Goal: Check status: Check status

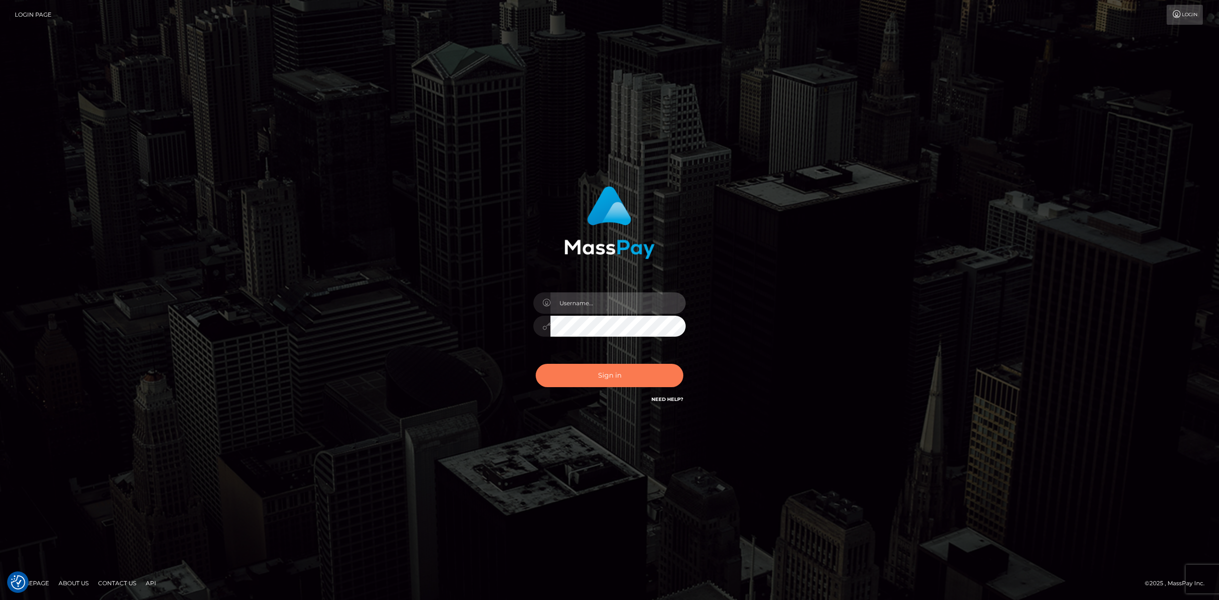
type input "Allen.megabonanza"
click at [671, 385] on button "Sign in" at bounding box center [610, 375] width 148 height 23
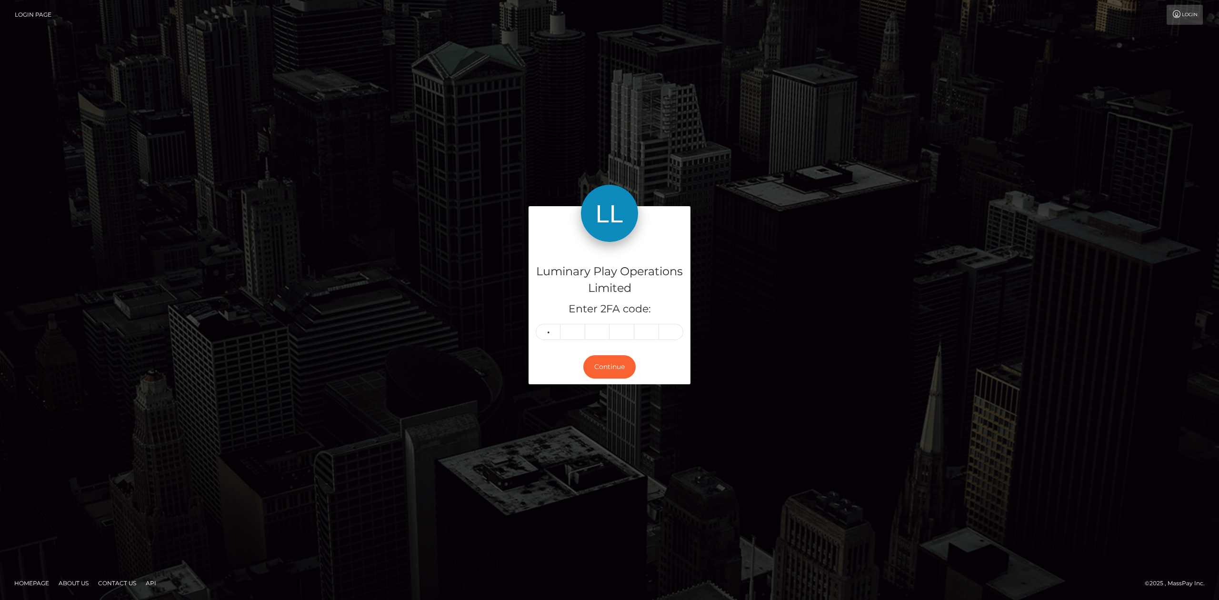
type input "1"
type input "6"
type input "0"
type input "6"
type input "0"
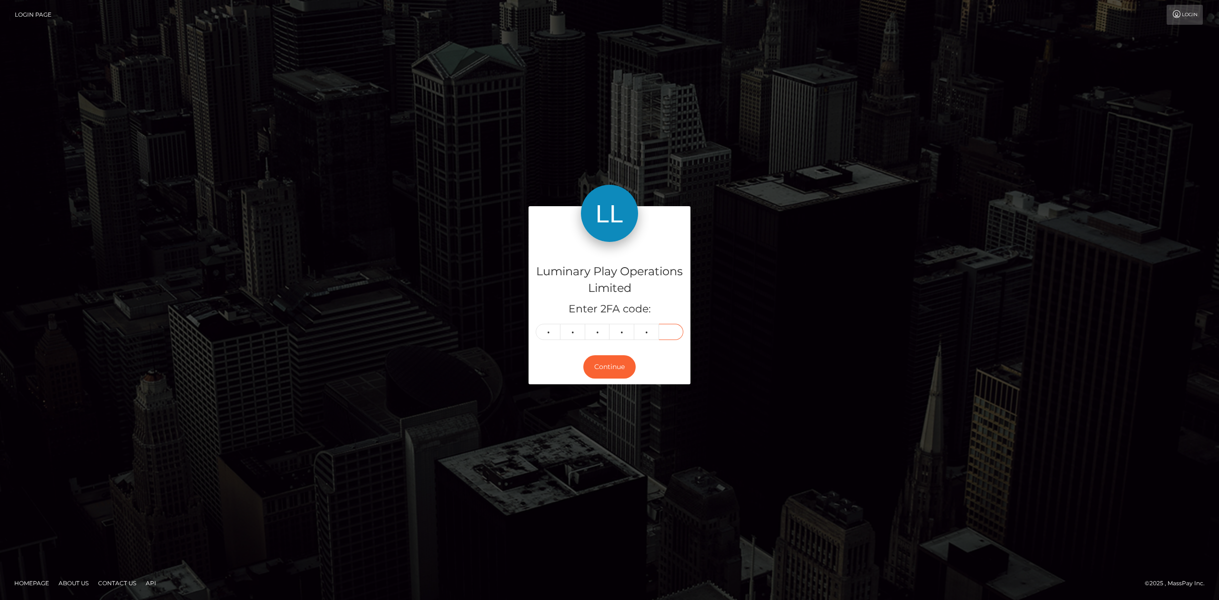
type input "3"
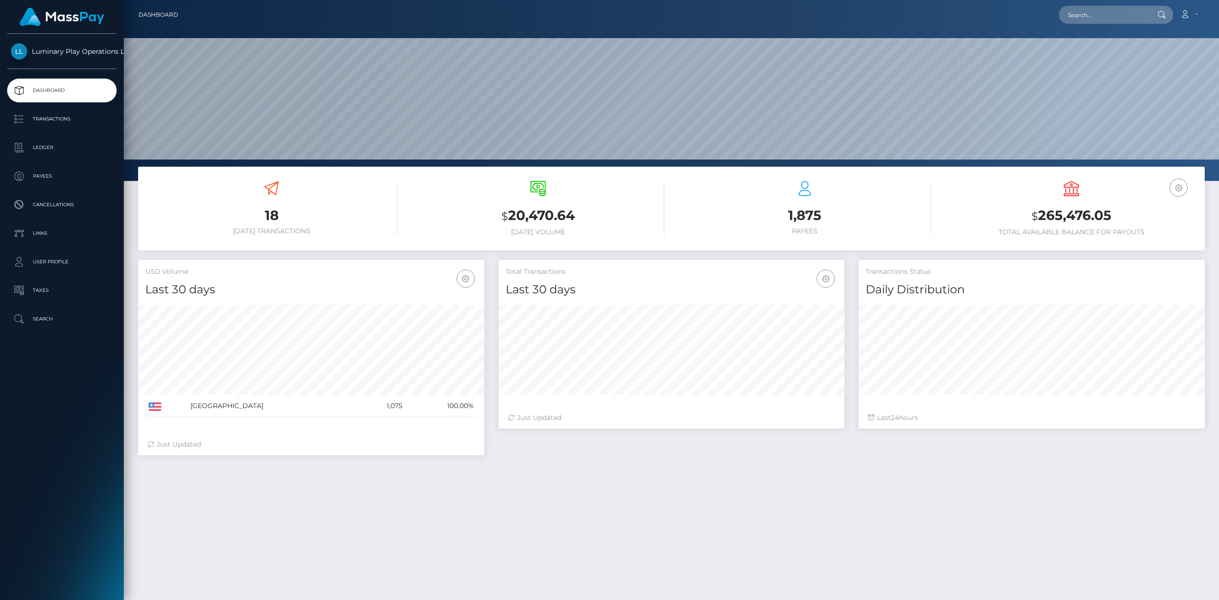
scroll to position [168, 346]
click at [1064, 216] on h3 "$ 265,476.05" at bounding box center [1071, 216] width 252 height 20
click at [1115, 229] on h6 "Total Available Balance for Payouts" at bounding box center [1071, 232] width 252 height 8
click at [1019, 213] on h3 "$ 265,476.05" at bounding box center [1071, 216] width 252 height 20
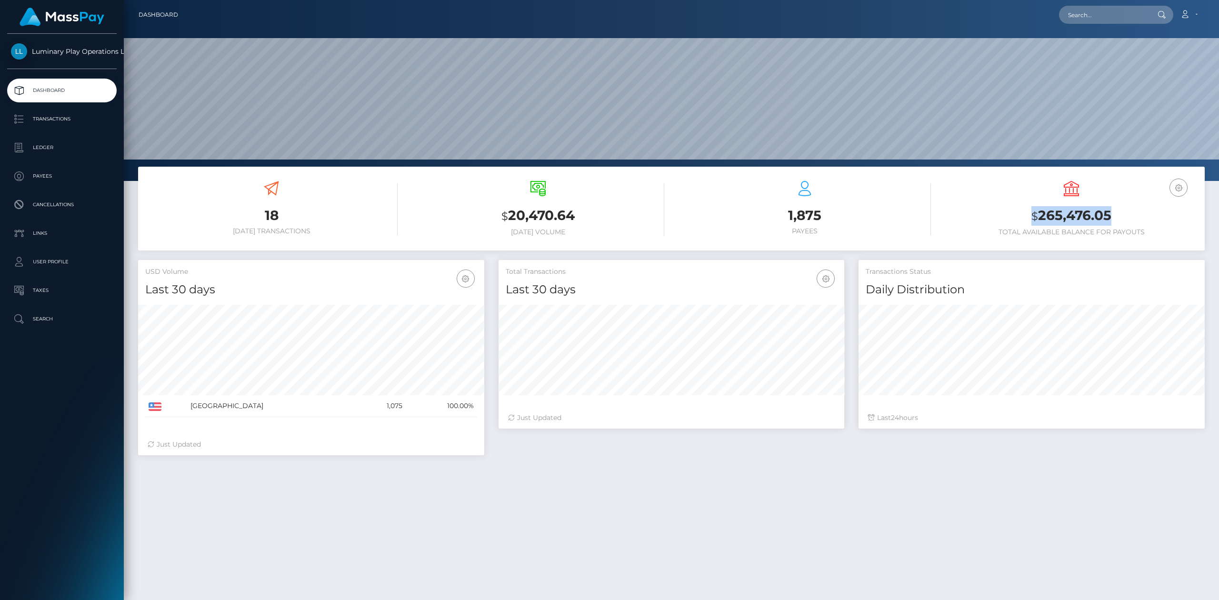
click at [1035, 218] on small "$" at bounding box center [1034, 215] width 7 height 13
click at [63, 130] on ul "Dashboard Transactions Ledger Payees Cancellations Links Taxes" at bounding box center [62, 205] width 124 height 252
click at [69, 120] on p "Transactions" at bounding box center [62, 119] width 102 height 14
